Goal: Information Seeking & Learning: Learn about a topic

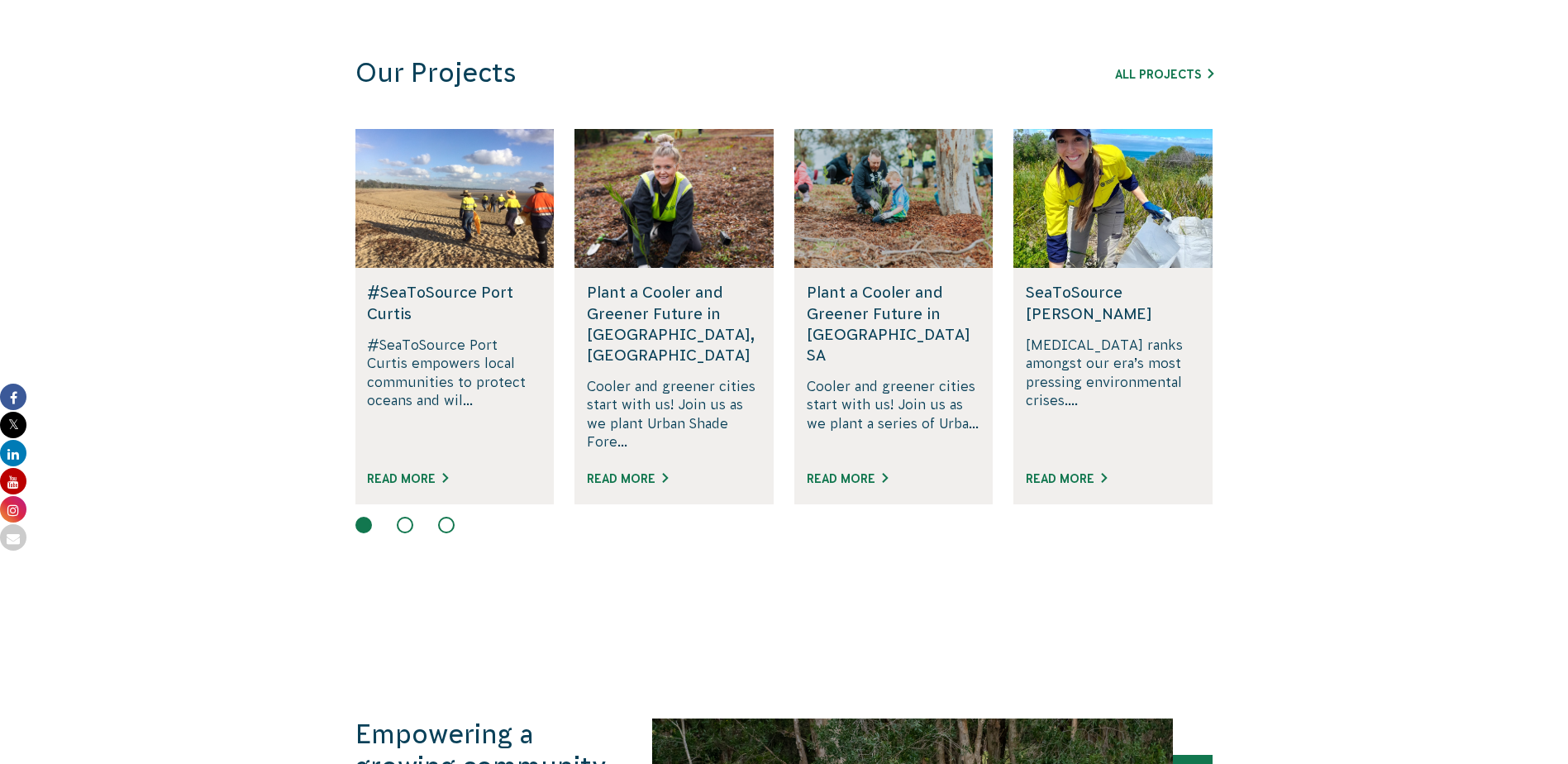
scroll to position [909, 0]
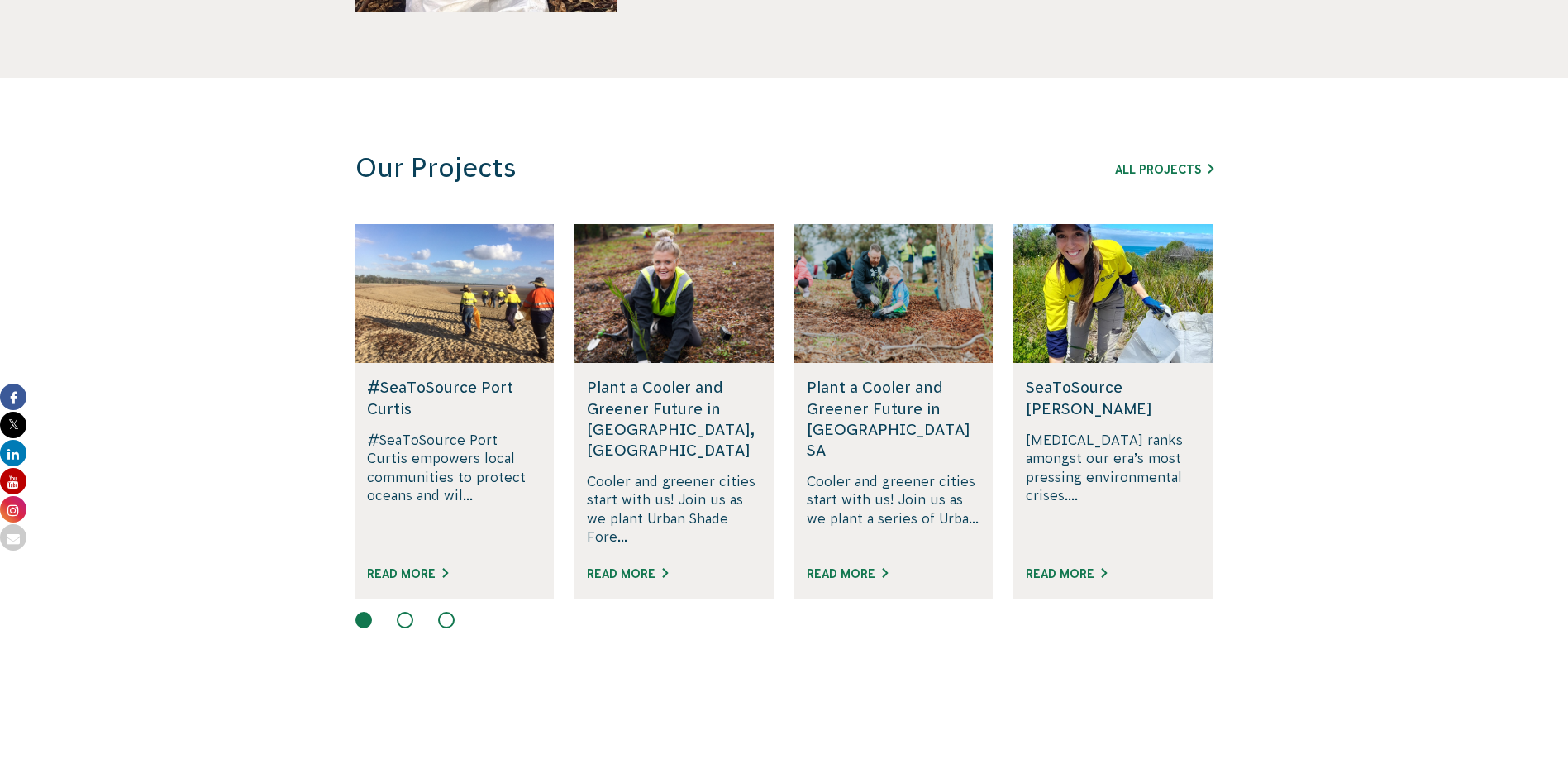
click at [407, 612] on button at bounding box center [405, 620] width 17 height 17
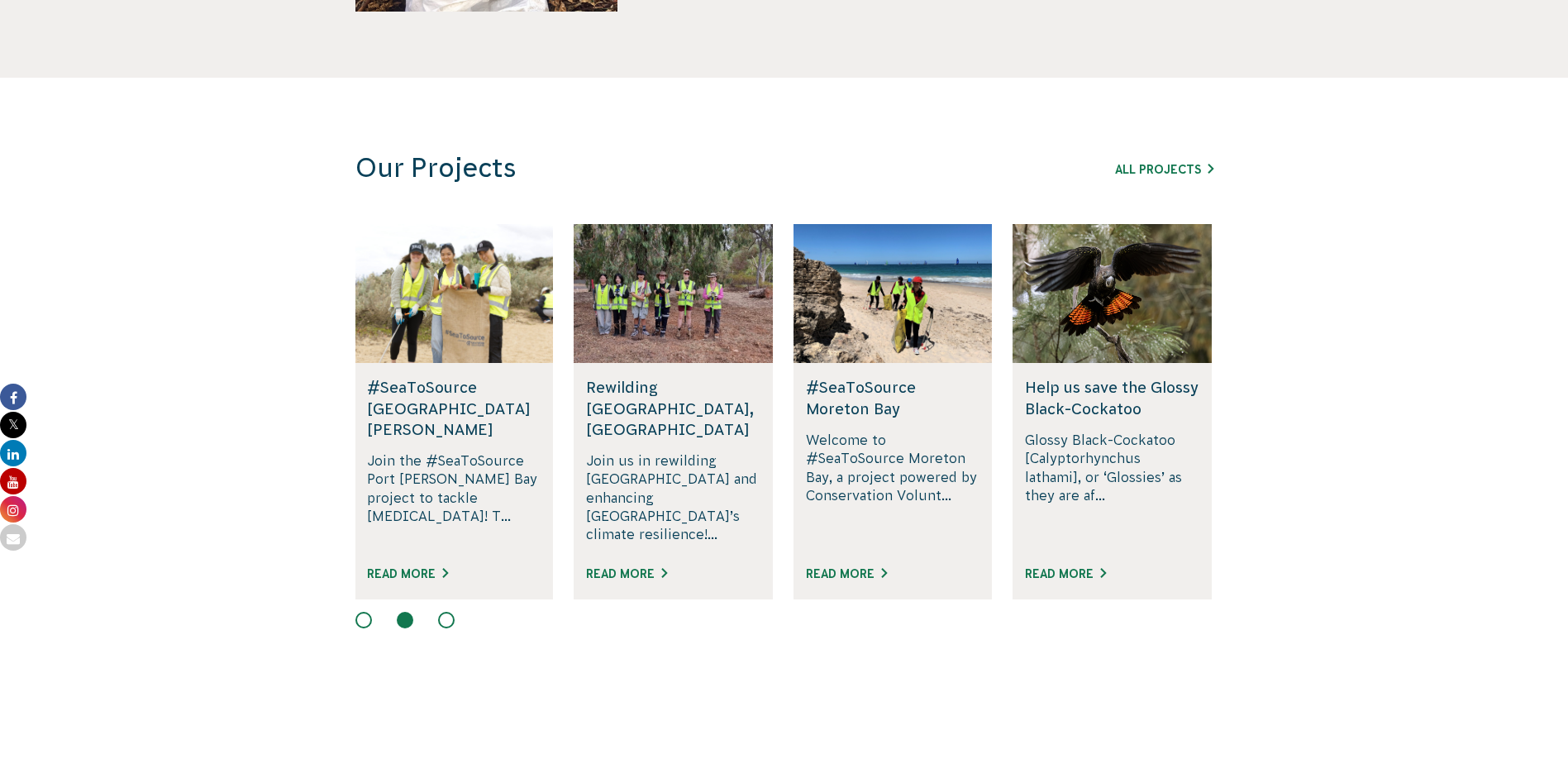
click at [451, 612] on button at bounding box center [446, 620] width 17 height 17
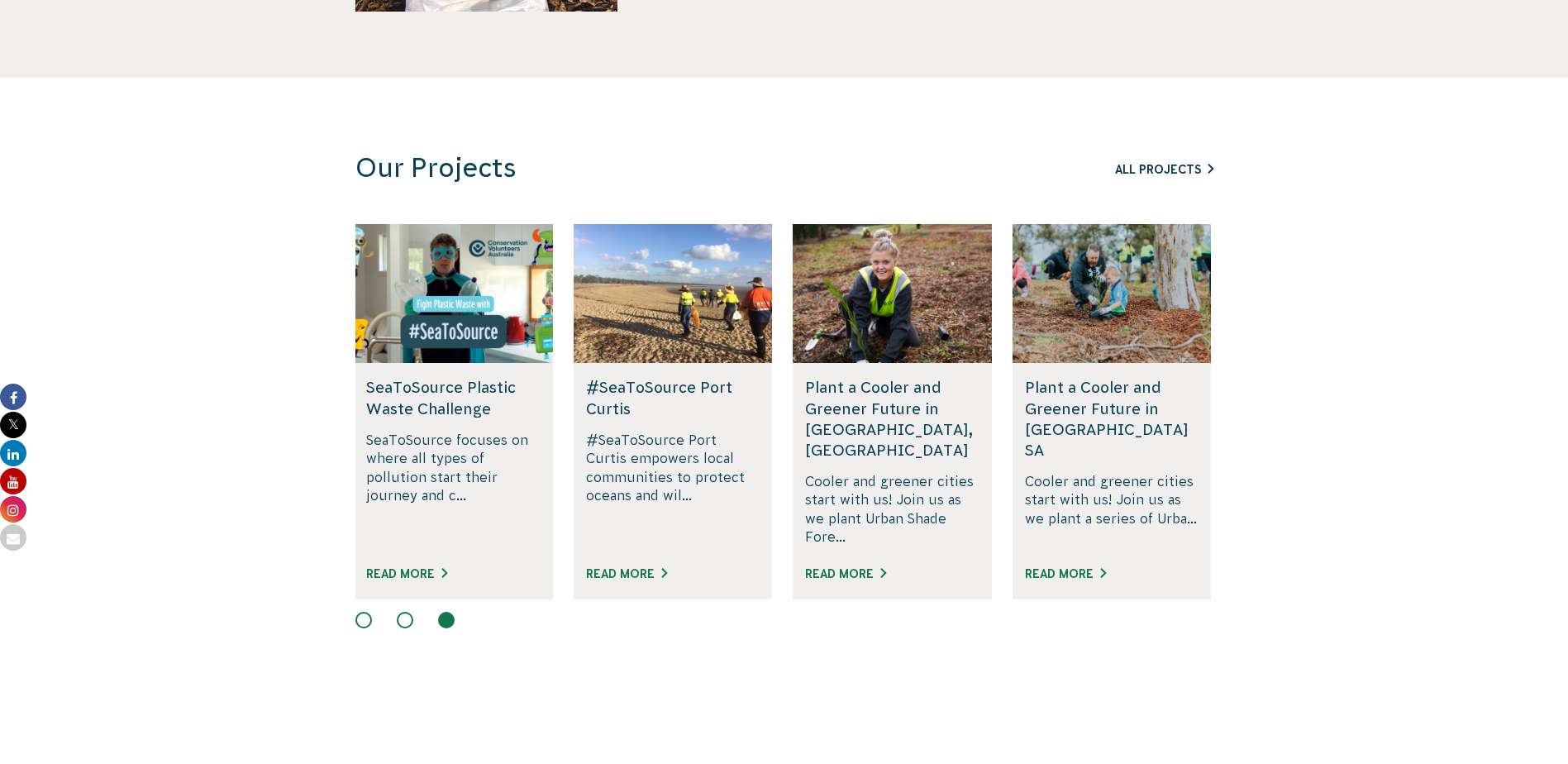
click at [1164, 169] on link "All Projects" at bounding box center [1164, 170] width 98 height 13
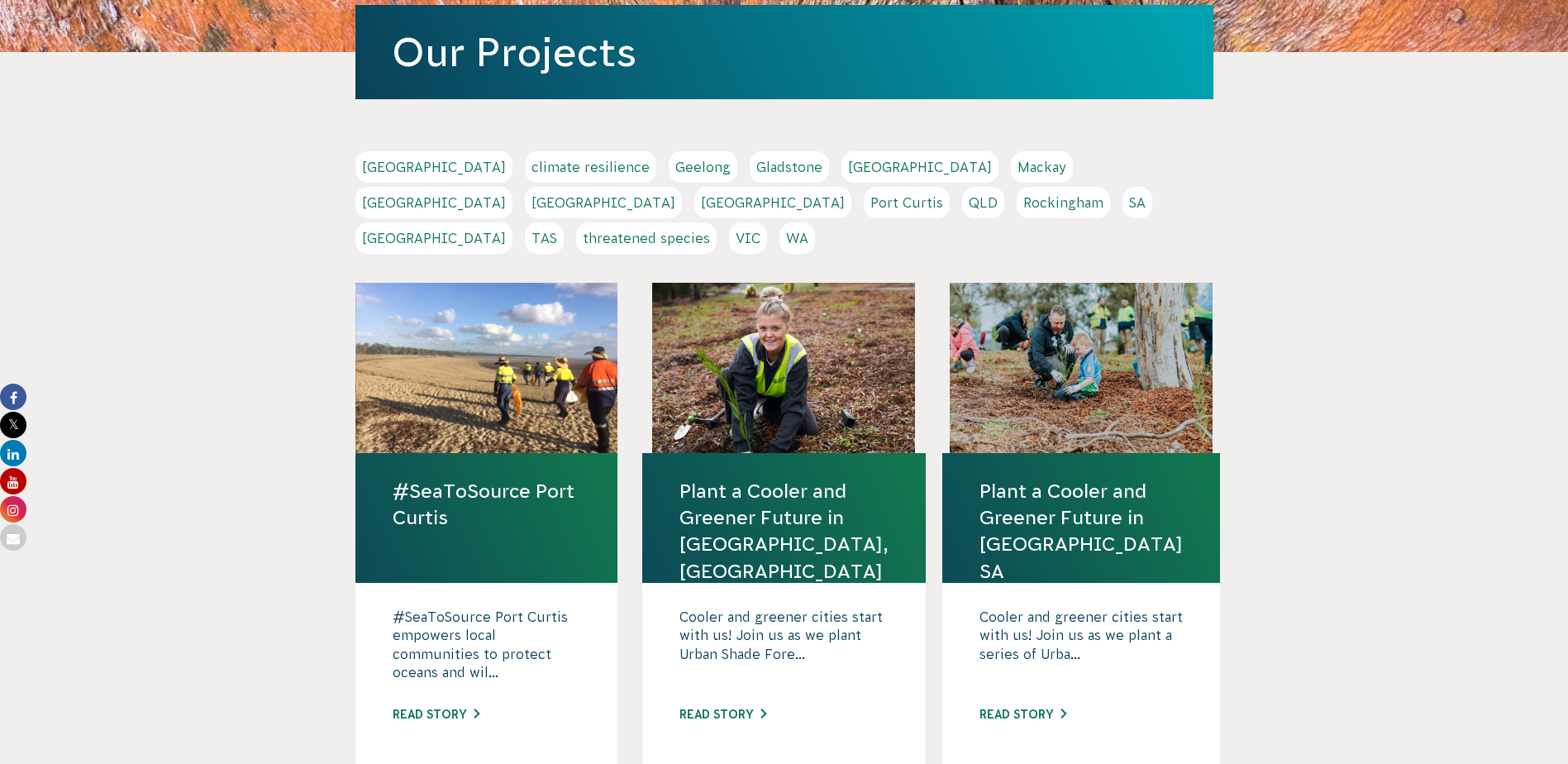
click at [1017, 203] on link "Rockingham" at bounding box center [1064, 202] width 93 height 31
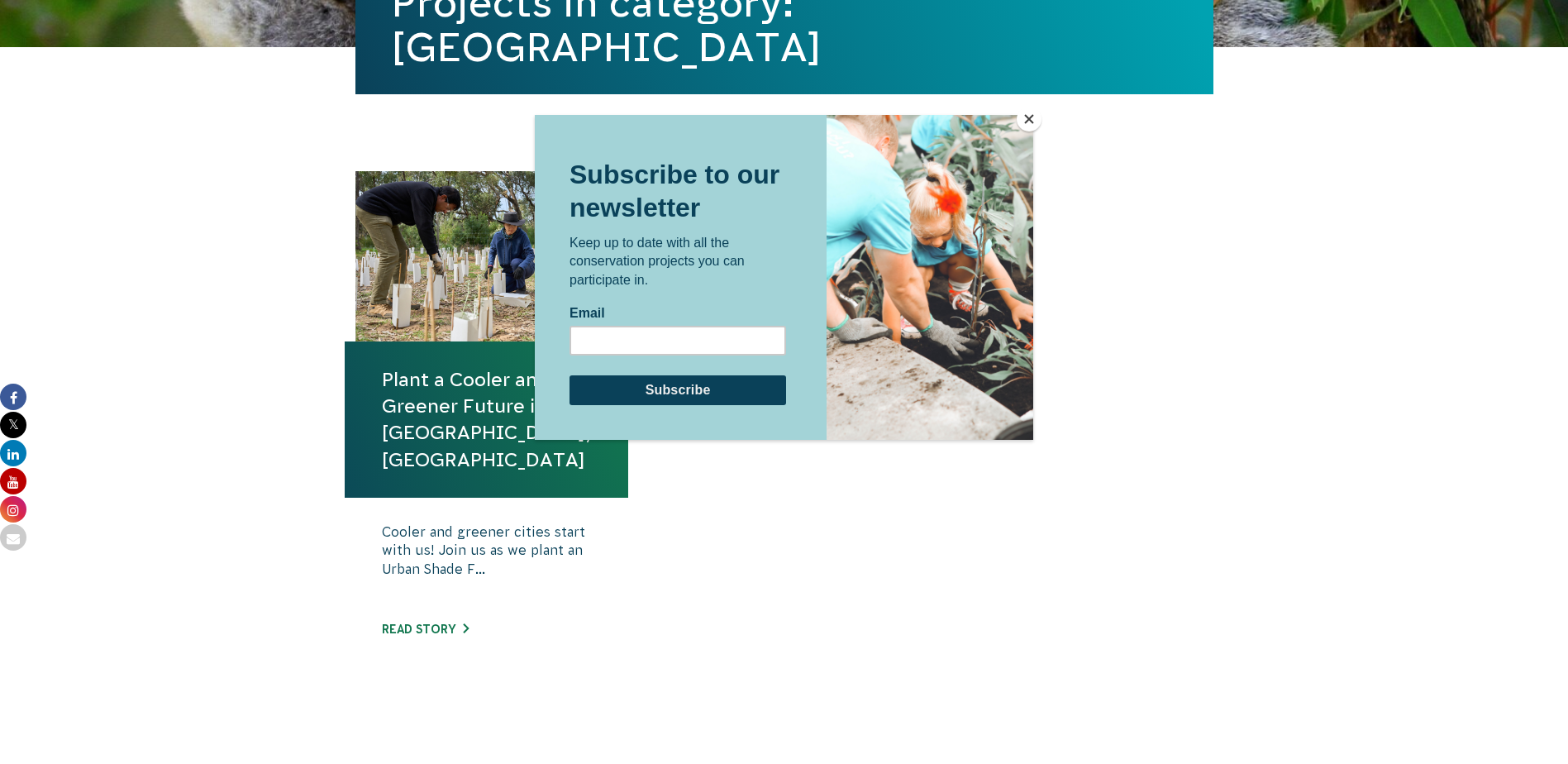
scroll to position [496, 0]
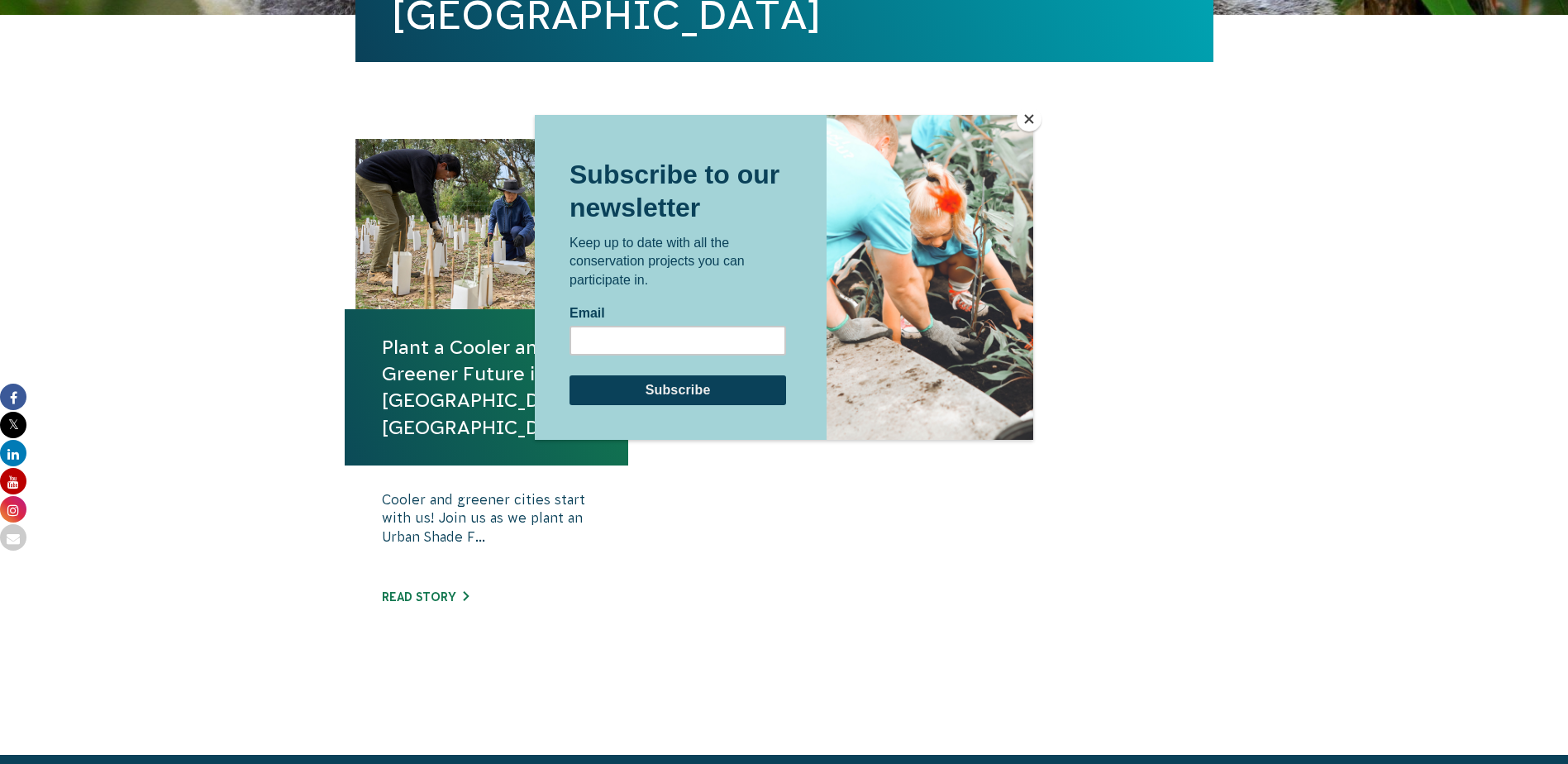
click at [455, 567] on div at bounding box center [784, 382] width 1568 height 764
click at [1032, 115] on button "Close" at bounding box center [1030, 119] width 25 height 25
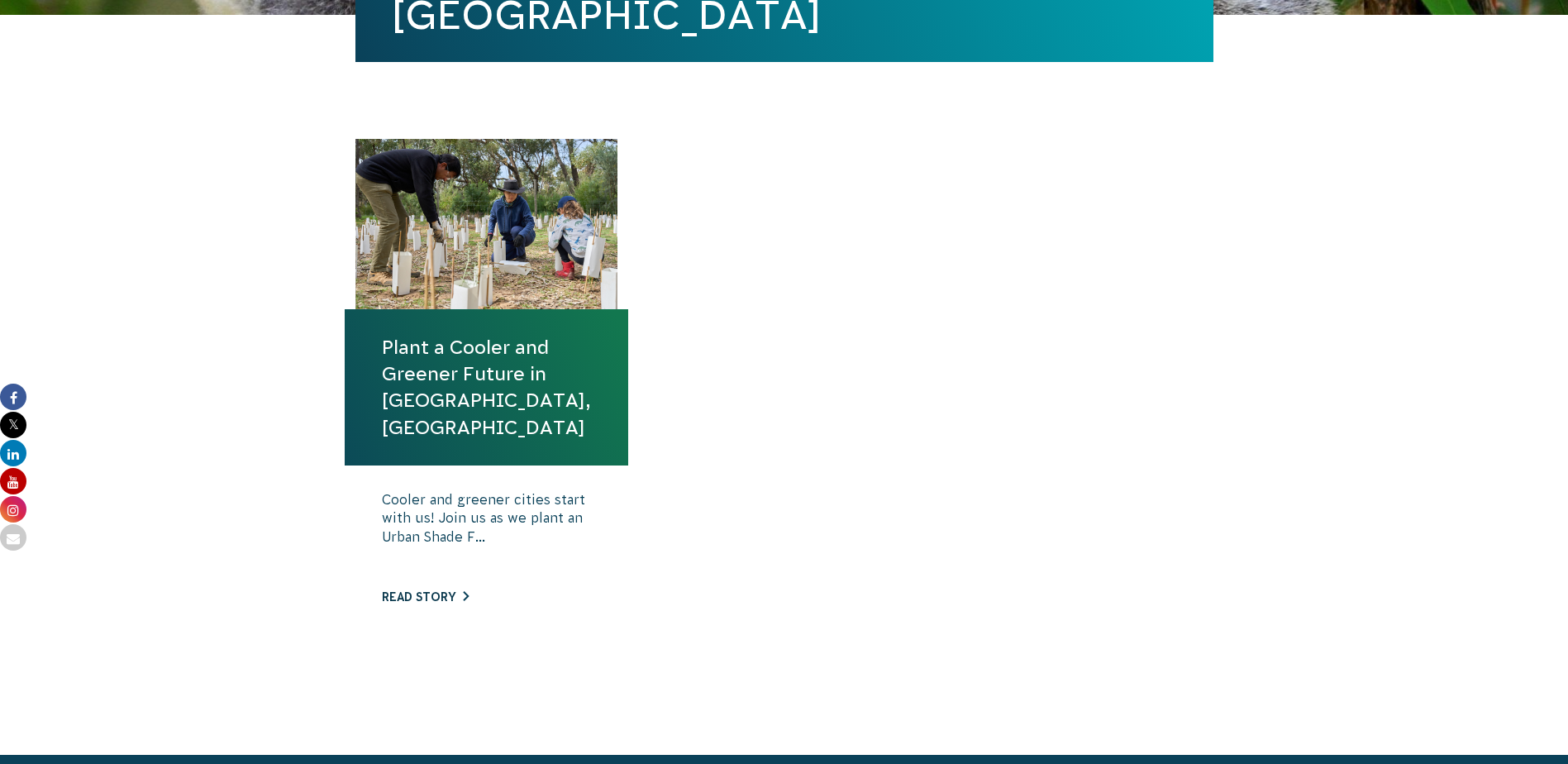
click at [433, 590] on link "Read story" at bounding box center [425, 597] width 87 height 13
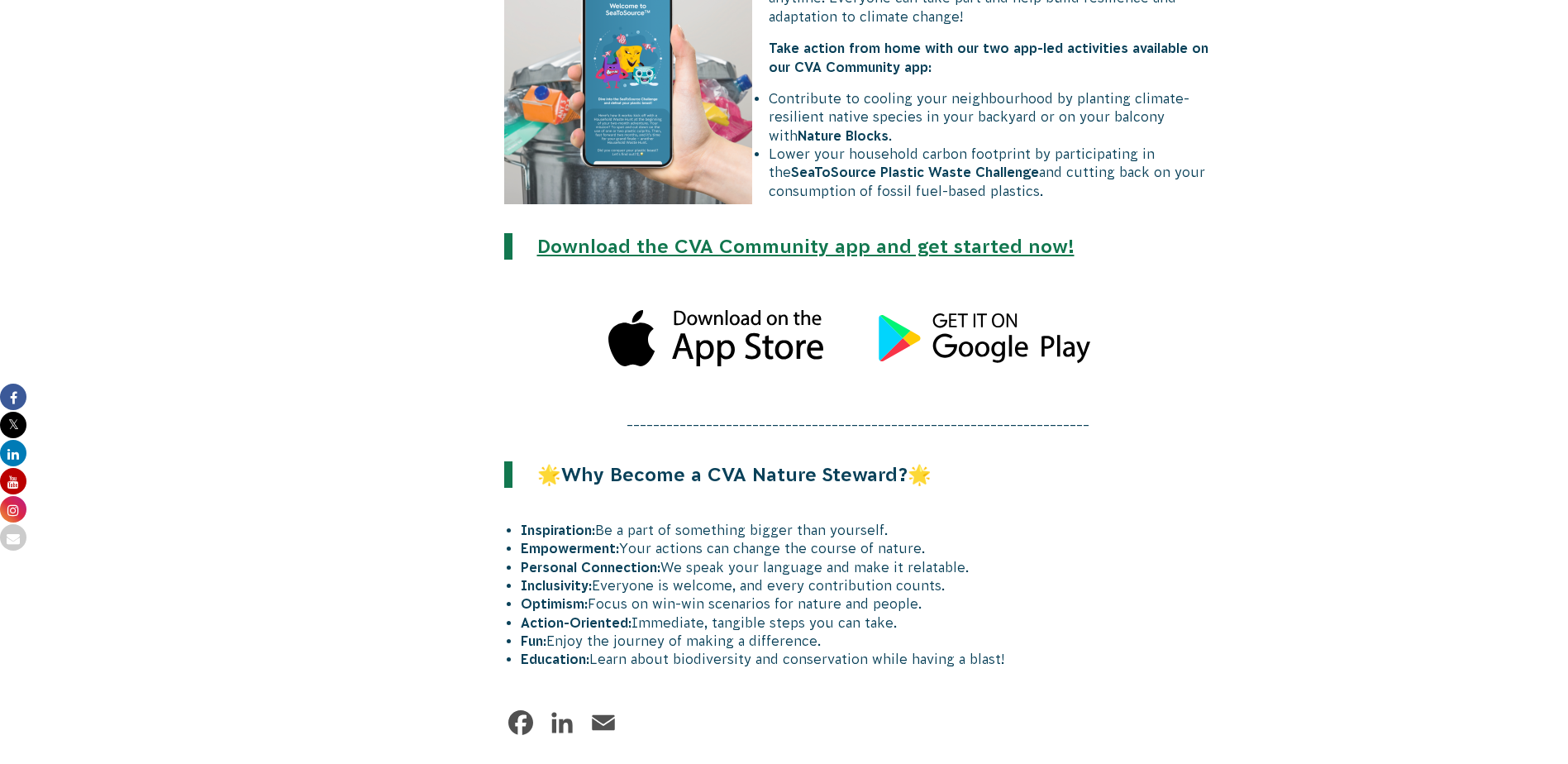
scroll to position [1583, 0]
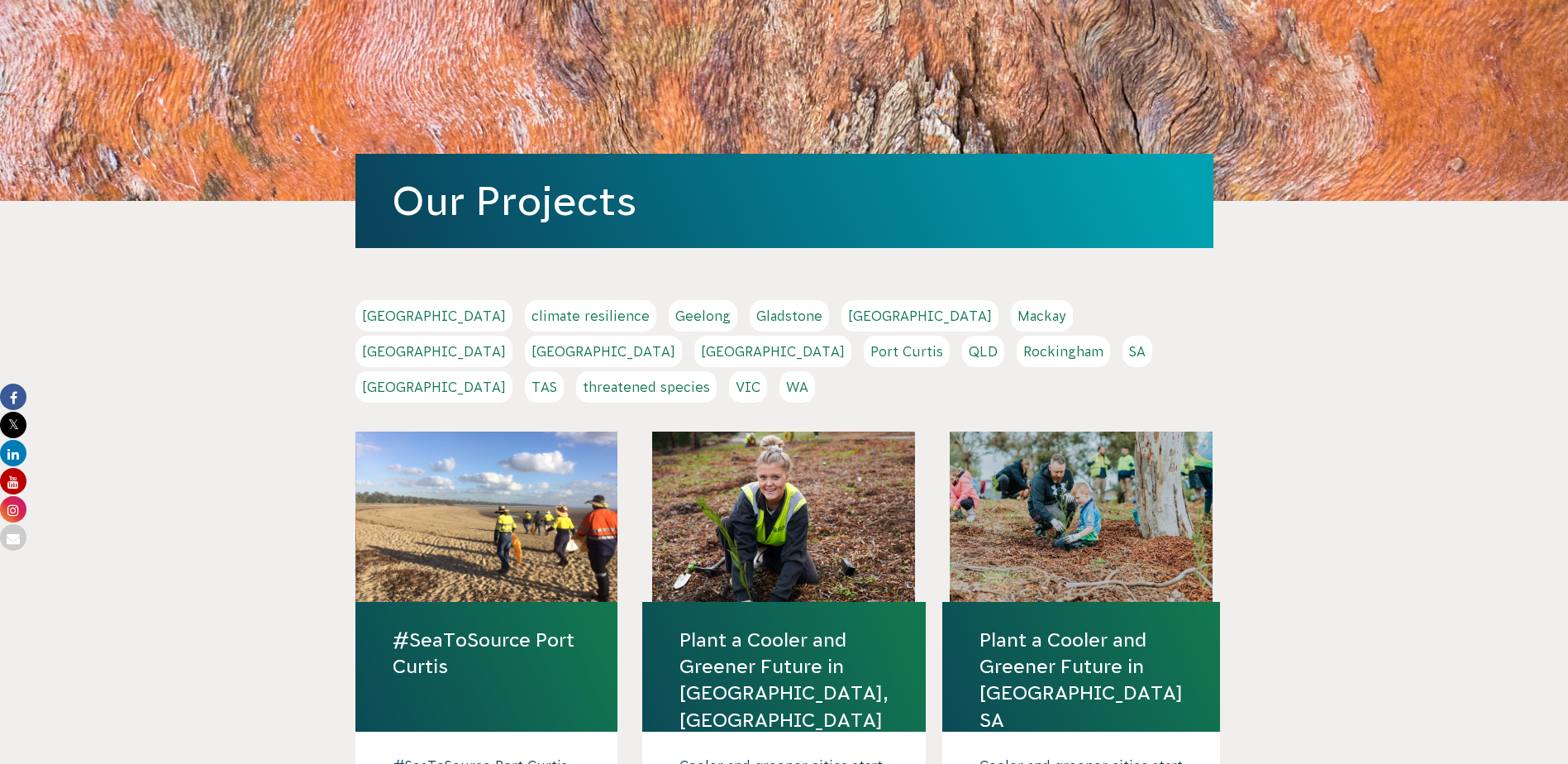
scroll to position [330, 0]
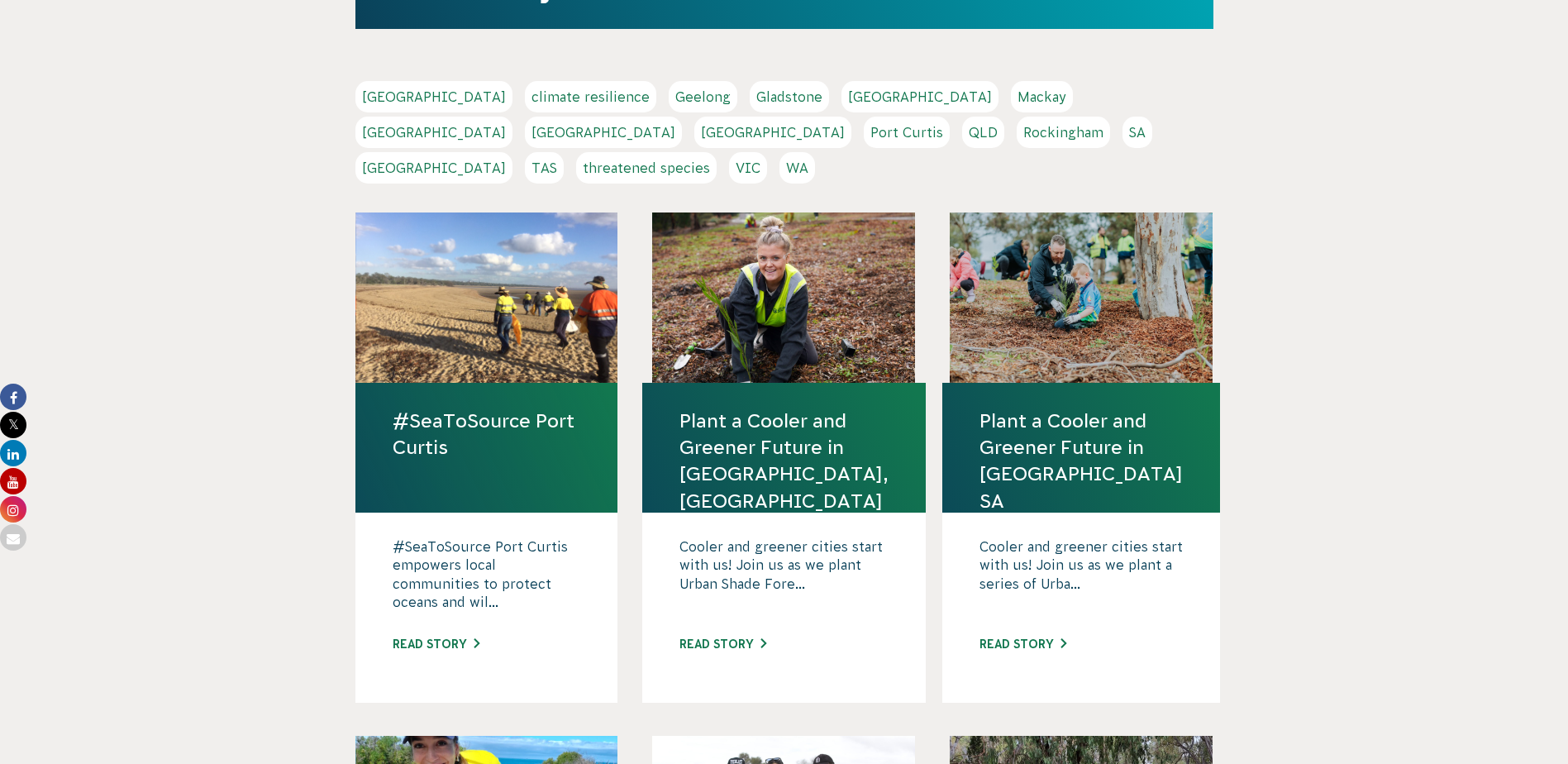
click at [963, 130] on link "QLD" at bounding box center [984, 132] width 42 height 31
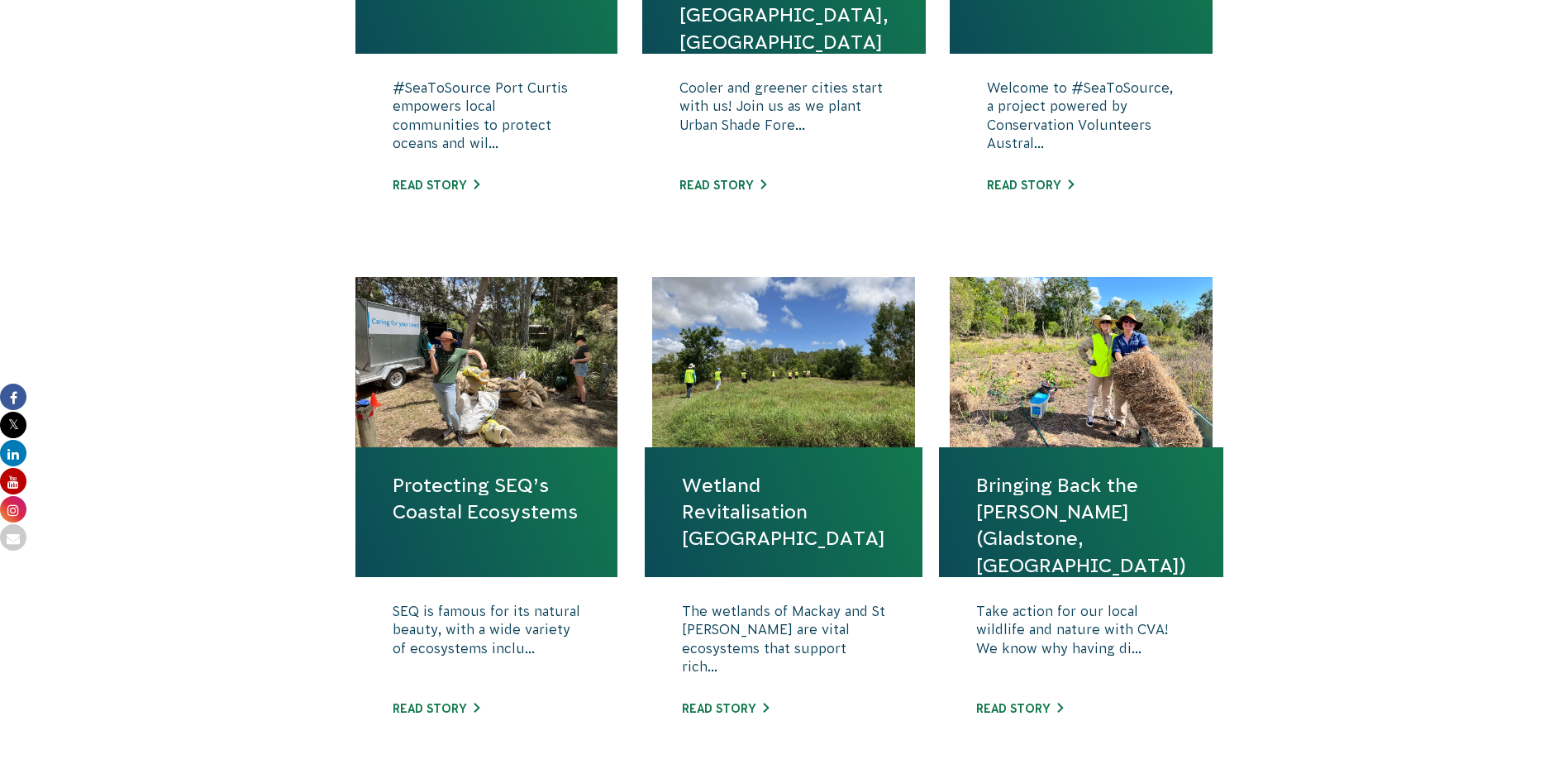
scroll to position [909, 0]
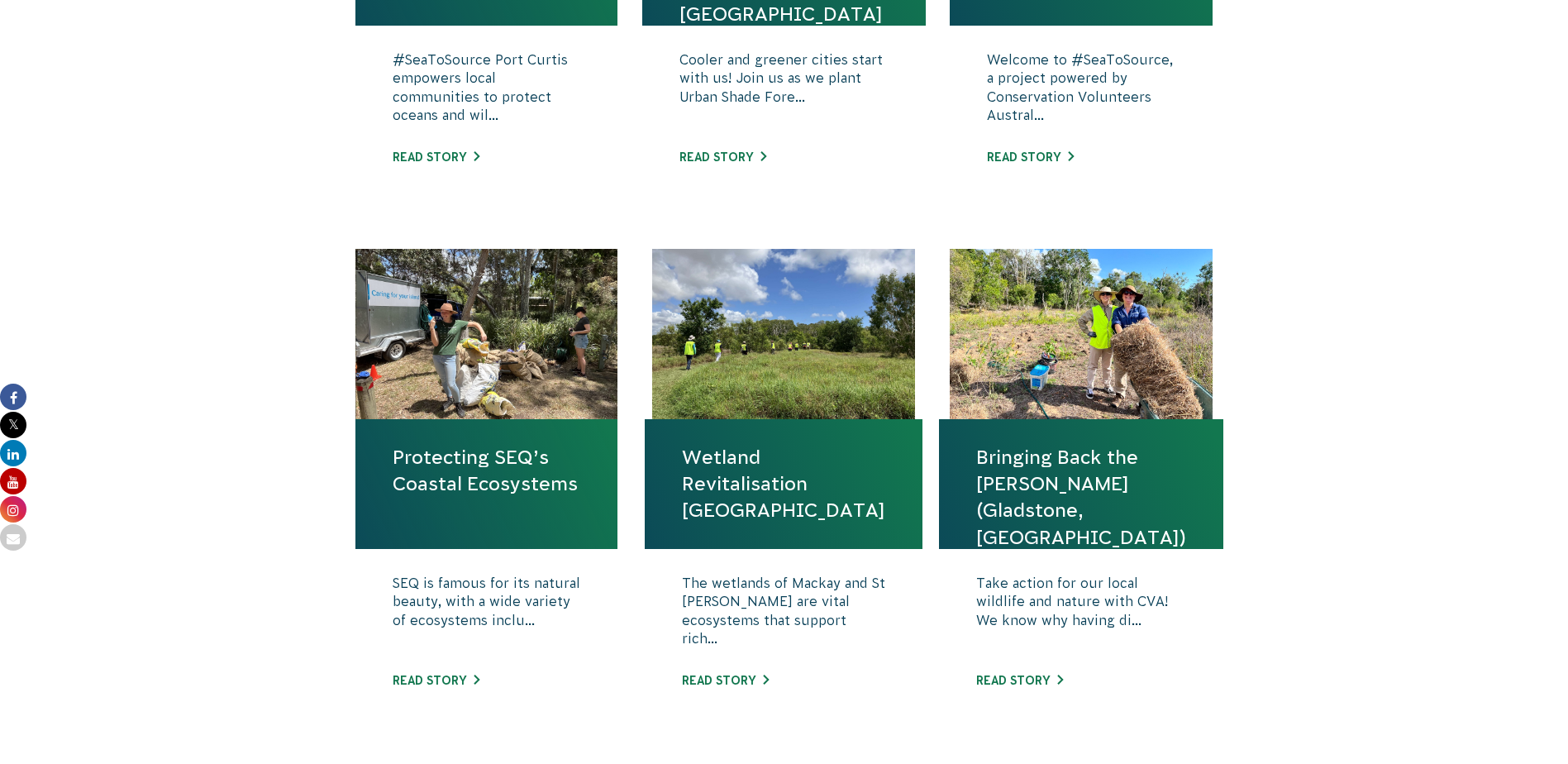
click at [488, 461] on link "Protecting SEQ’s Coastal Ecosystems" at bounding box center [487, 470] width 188 height 53
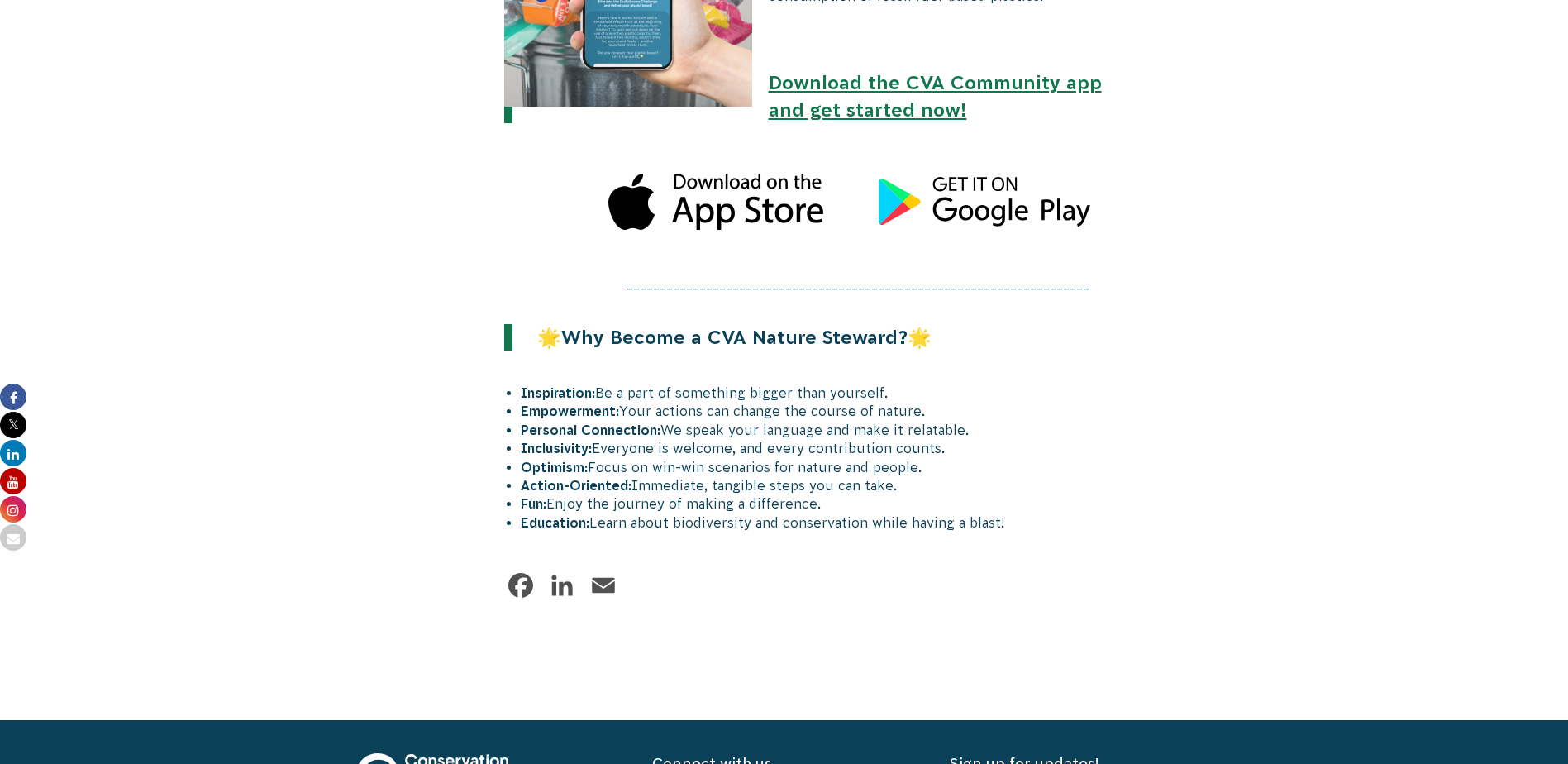
scroll to position [1818, 0]
